Goal: Book appointment/travel/reservation

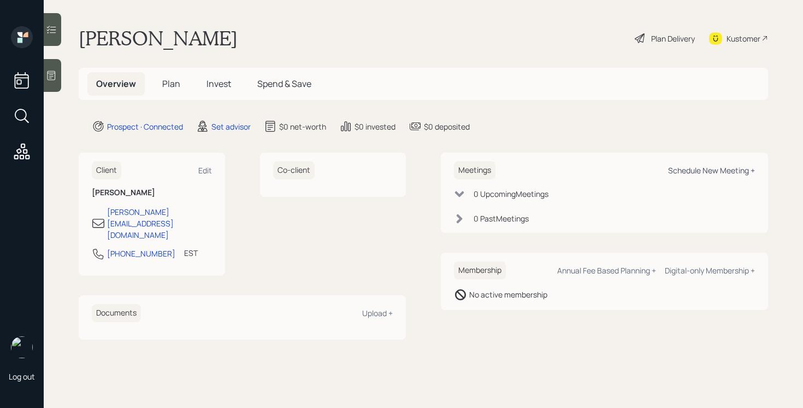
click at [739, 175] on div "Schedule New Meeting +" at bounding box center [711, 170] width 87 height 10
select select "round-[PERSON_NAME]"
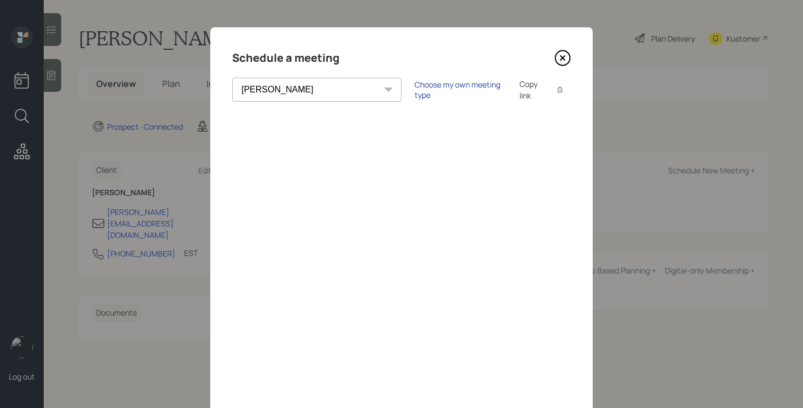
click at [415, 89] on div "Choose my own meeting type" at bounding box center [461, 89] width 92 height 21
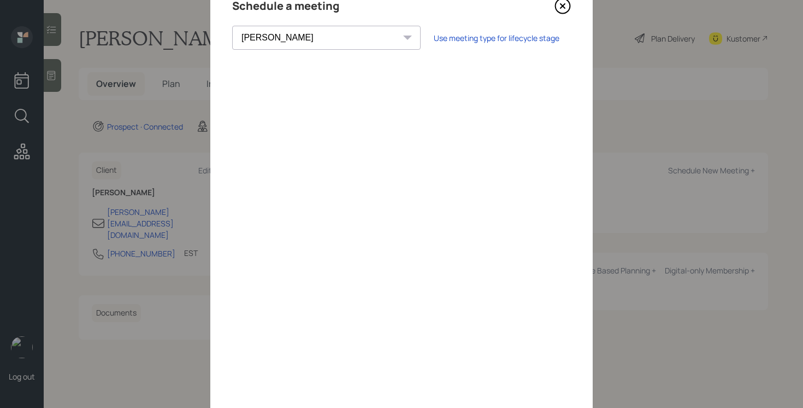
scroll to position [40, 0]
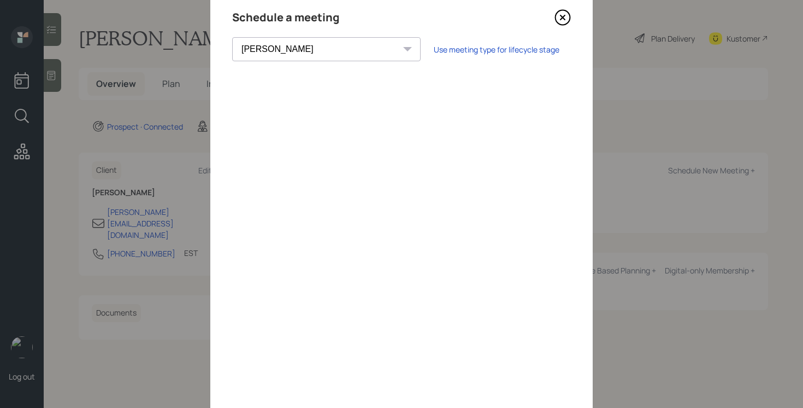
click at [561, 15] on icon at bounding box center [563, 17] width 4 height 4
